Goal: Information Seeking & Learning: Learn about a topic

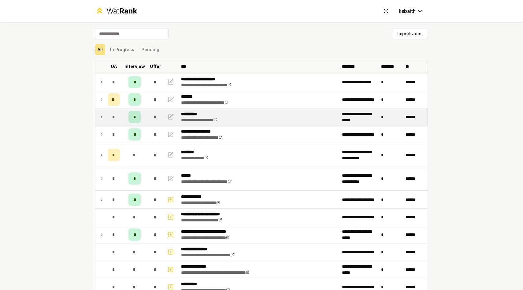
click at [106, 115] on td "*" at bounding box center [113, 116] width 17 height 17
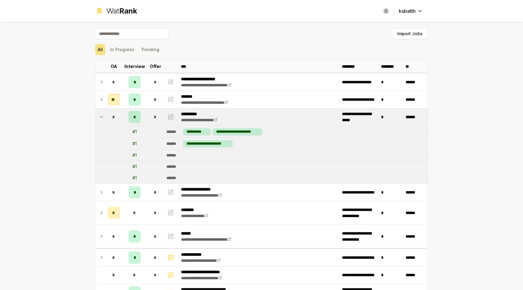
click at [105, 115] on td at bounding box center [100, 116] width 10 height 17
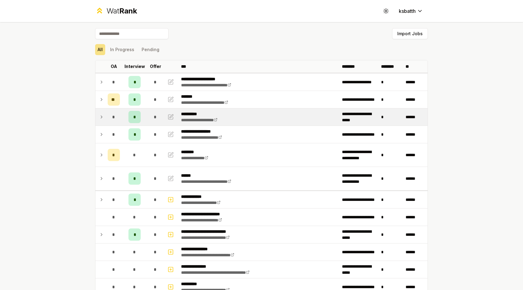
click at [105, 115] on td at bounding box center [100, 116] width 10 height 17
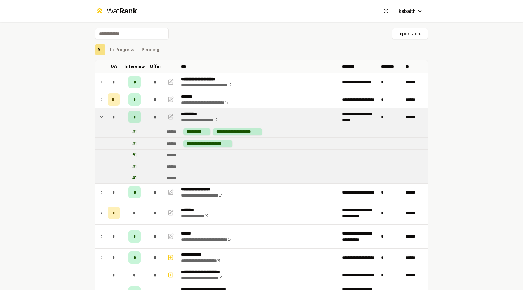
click at [105, 115] on td at bounding box center [100, 116] width 10 height 17
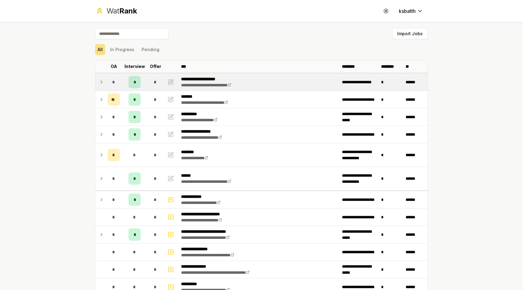
click at [102, 82] on icon at bounding box center [101, 81] width 5 height 7
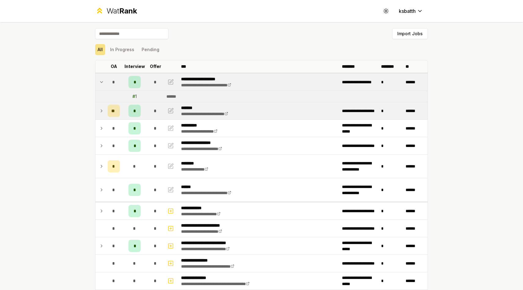
click at [102, 108] on icon at bounding box center [101, 110] width 5 height 7
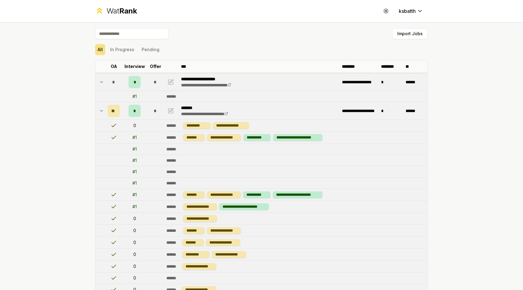
click at [104, 109] on td at bounding box center [100, 110] width 10 height 17
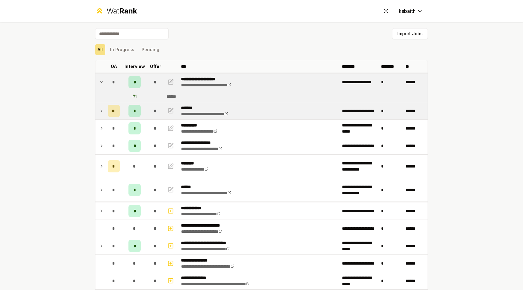
click at [104, 109] on td at bounding box center [100, 110] width 10 height 17
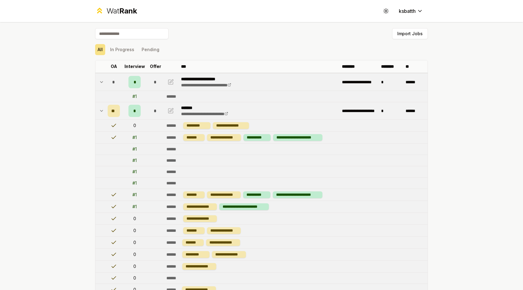
click at [104, 109] on td at bounding box center [100, 110] width 10 height 17
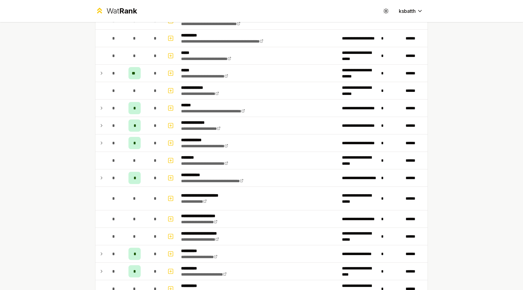
scroll to position [533, 0]
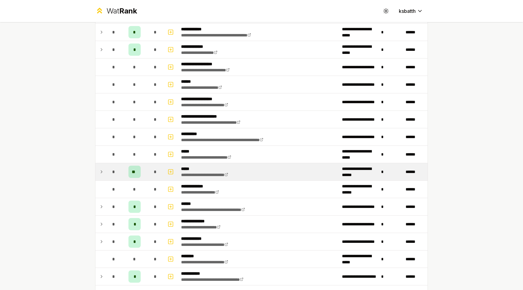
click at [102, 173] on icon at bounding box center [101, 171] width 5 height 7
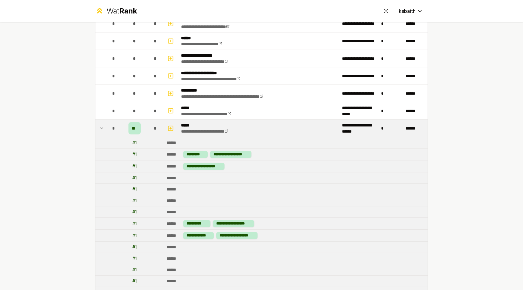
scroll to position [562, 0]
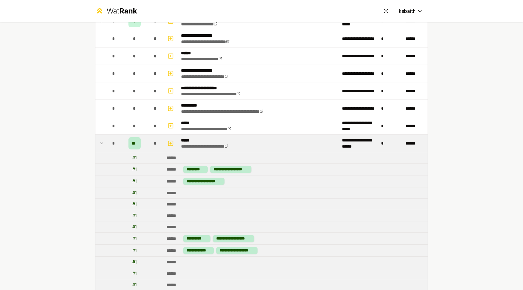
click at [99, 141] on icon at bounding box center [101, 142] width 5 height 7
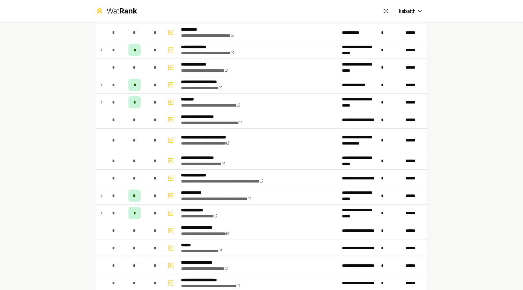
scroll to position [353, 0]
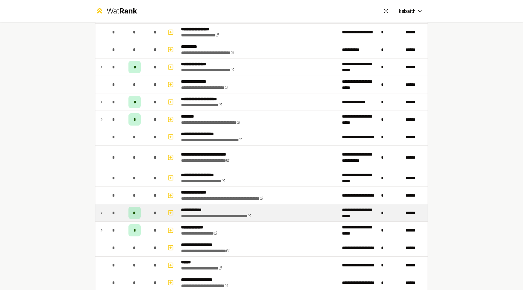
click at [105, 212] on td "*" at bounding box center [113, 212] width 17 height 17
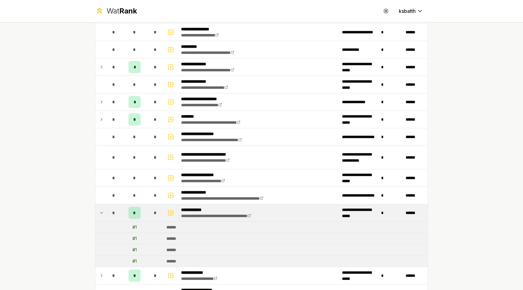
click at [104, 209] on icon at bounding box center [101, 212] width 5 height 7
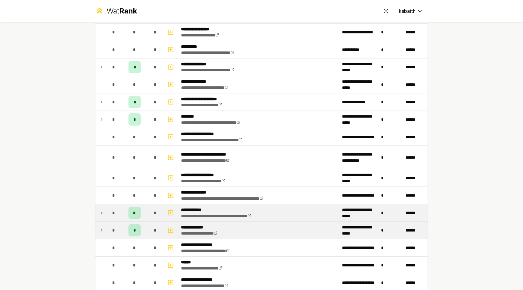
click at [104, 229] on icon at bounding box center [101, 229] width 5 height 7
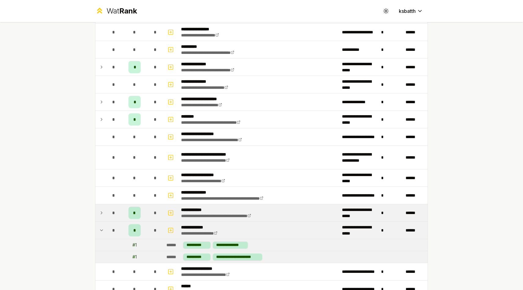
click at [104, 229] on icon at bounding box center [101, 229] width 5 height 7
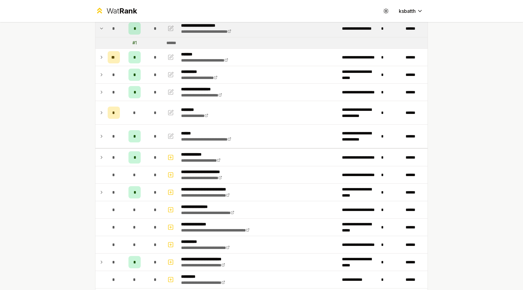
scroll to position [0, 0]
